Goal: Task Accomplishment & Management: Use online tool/utility

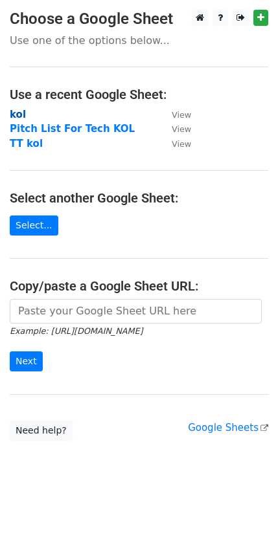
click at [20, 111] on strong "kol" at bounding box center [18, 115] width 16 height 12
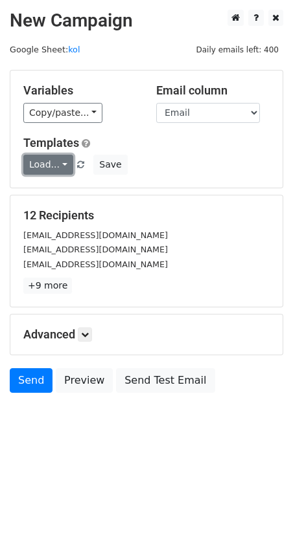
click at [36, 171] on link "Load..." at bounding box center [48, 165] width 50 height 20
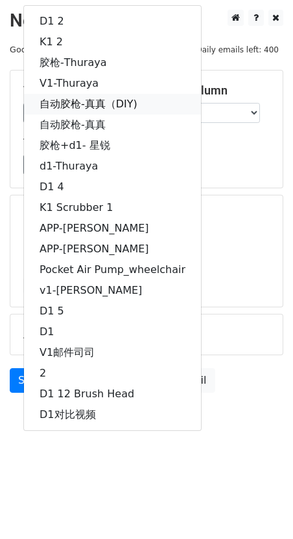
click at [148, 103] on link "自动胶枪-真真（DIY)" at bounding box center [112, 104] width 177 height 21
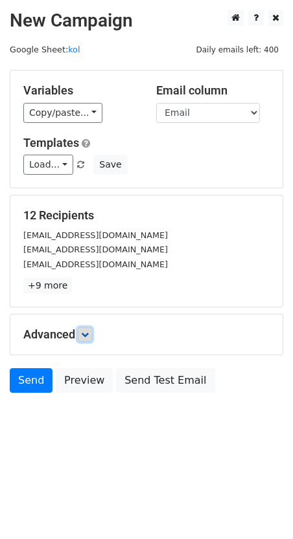
click at [89, 333] on icon at bounding box center [85, 335] width 8 height 8
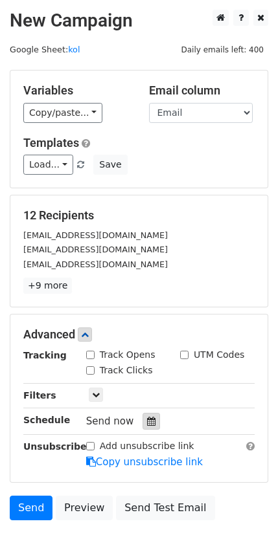
click at [147, 423] on icon at bounding box center [151, 421] width 8 height 9
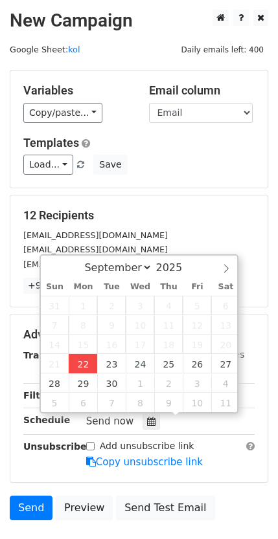
type input "[DATE] 17:28"
type input "05"
type input "28"
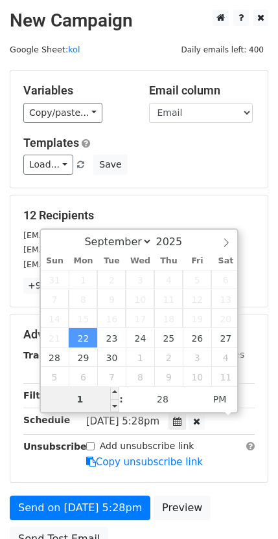
type input "10"
type input "[DATE] 22:28"
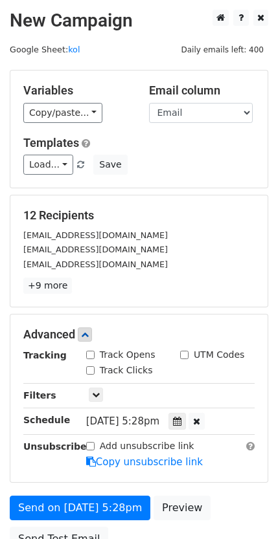
click at [256, 420] on div "[DATE]-09-22 22:28" at bounding box center [170, 421] width 188 height 17
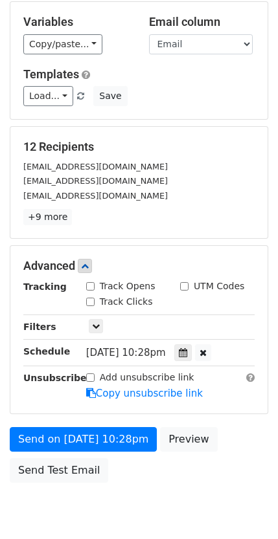
scroll to position [97, 0]
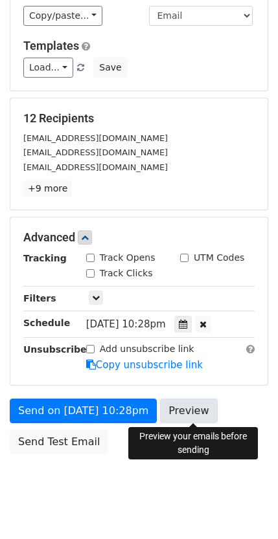
click at [196, 400] on link "Preview" at bounding box center [188, 411] width 57 height 25
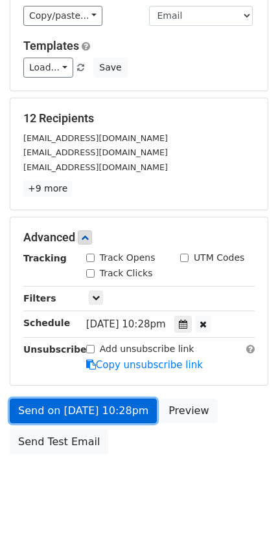
click at [91, 403] on link "Send on [DATE] 10:28pm" at bounding box center [83, 411] width 147 height 25
